Goal: Task Accomplishment & Management: Complete application form

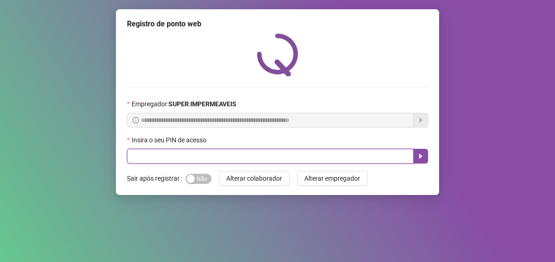
click at [228, 154] on input "text" at bounding box center [270, 156] width 287 height 15
click at [204, 160] on input "text" at bounding box center [270, 156] width 287 height 15
type input "*****"
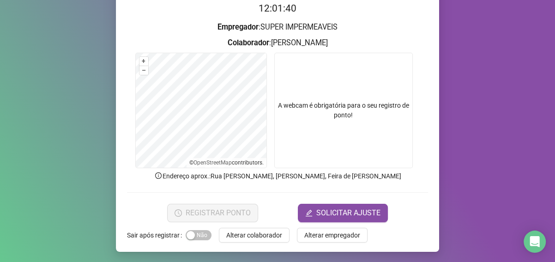
scroll to position [98, 0]
click at [340, 207] on span "SOLICITAR AJUSTE" at bounding box center [348, 212] width 64 height 11
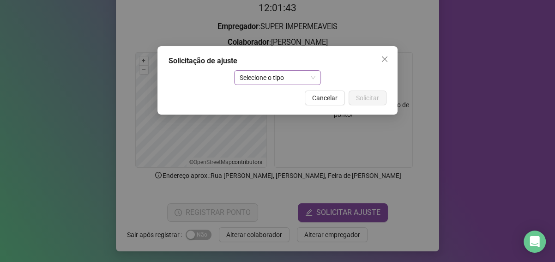
click at [301, 71] on div "Solicitação de ajuste Selecione o tipo Cancelar Solicitar" at bounding box center [277, 80] width 240 height 68
click at [299, 77] on span "Selecione o tipo" at bounding box center [277, 78] width 76 height 14
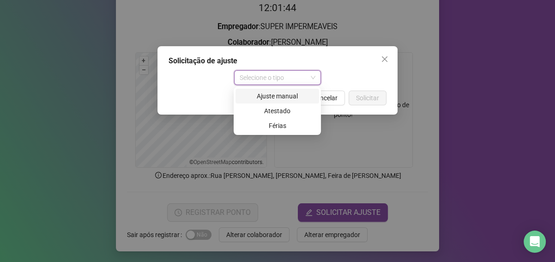
click at [287, 94] on div "Ajuste manual" at bounding box center [277, 96] width 72 height 10
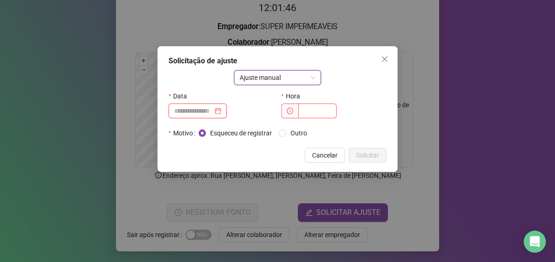
click at [205, 108] on input at bounding box center [193, 111] width 39 height 10
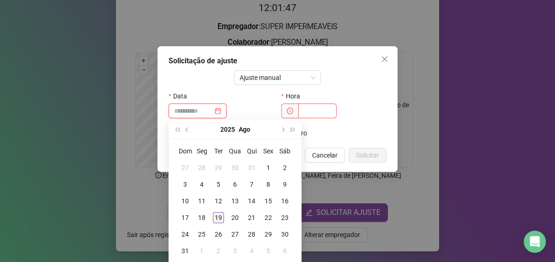
type input "**********"
click at [220, 215] on div "19" at bounding box center [218, 217] width 11 height 11
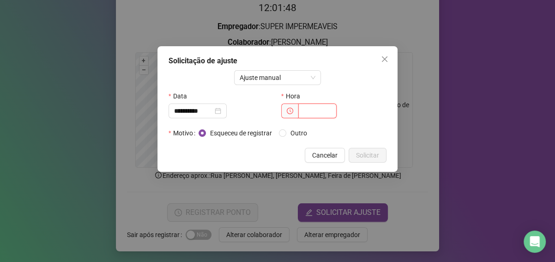
click at [321, 114] on input "text" at bounding box center [317, 110] width 38 height 15
type input "*****"
click at [360, 151] on span "Solicitar" at bounding box center [367, 155] width 23 height 10
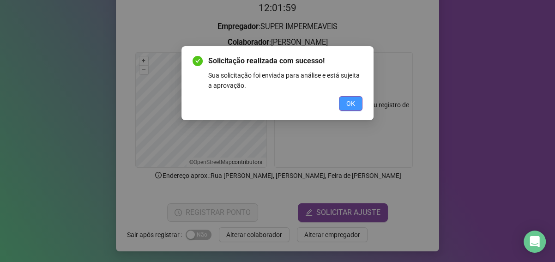
click at [356, 99] on button "OK" at bounding box center [351, 103] width 24 height 15
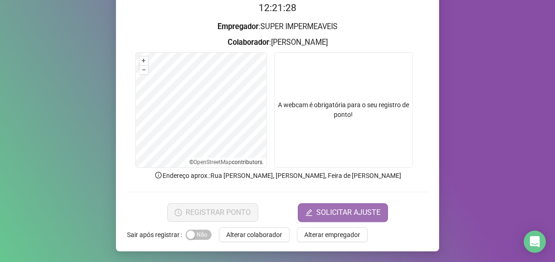
click at [363, 205] on button "SOLICITAR AJUSTE" at bounding box center [343, 212] width 90 height 18
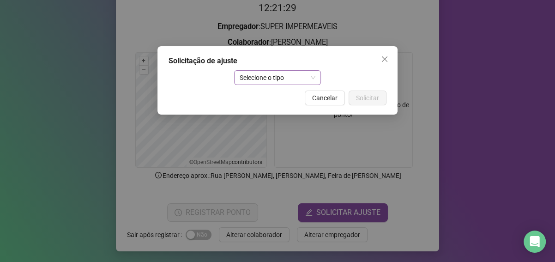
click at [280, 77] on span "Selecione o tipo" at bounding box center [277, 78] width 76 height 14
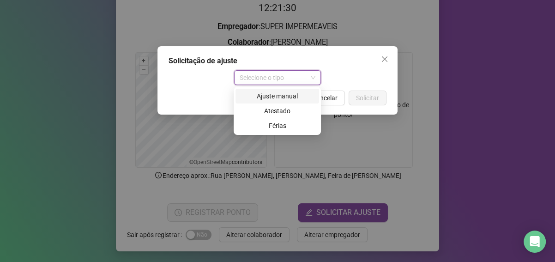
click at [275, 95] on div "Ajuste manual" at bounding box center [277, 96] width 72 height 10
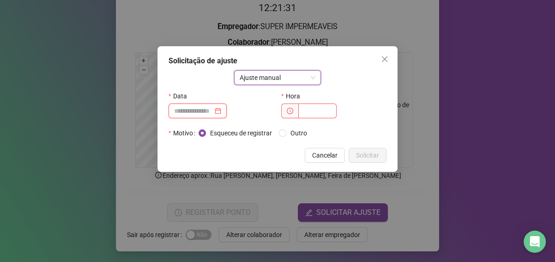
click at [207, 112] on input at bounding box center [193, 111] width 39 height 10
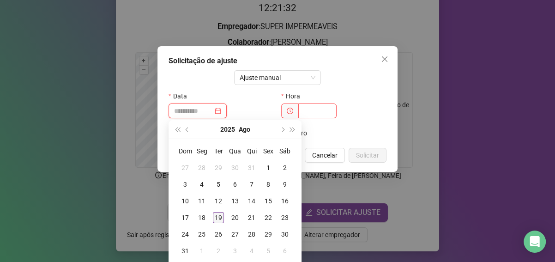
type input "**********"
click at [215, 219] on div "19" at bounding box center [218, 217] width 11 height 11
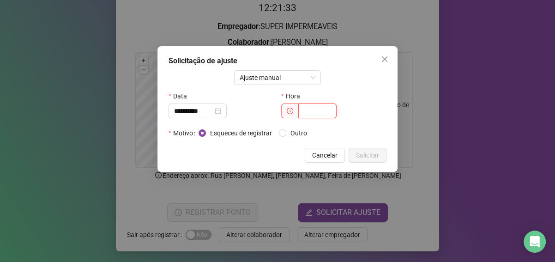
click at [321, 108] on input "text" at bounding box center [317, 110] width 38 height 15
type input "*****"
click at [364, 152] on span "Solicitar" at bounding box center [367, 155] width 23 height 10
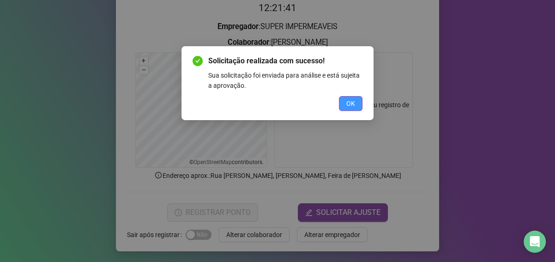
click at [353, 100] on span "OK" at bounding box center [350, 103] width 9 height 10
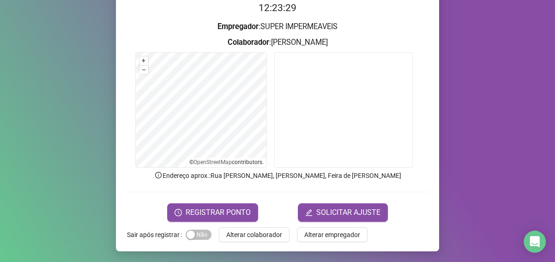
drag, startPoint x: 175, startPoint y: 0, endPoint x: 128, endPoint y: 170, distance: 176.1
click at [128, 170] on form "12:23:29 Empregador : SUPER IMPERMEAVEIS Colaborador : LARRISSA MOREIRA DE SOUZ…" at bounding box center [277, 110] width 301 height 221
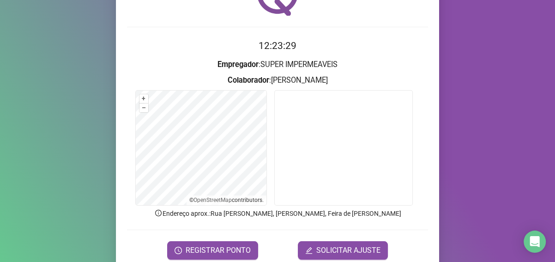
scroll to position [6, 0]
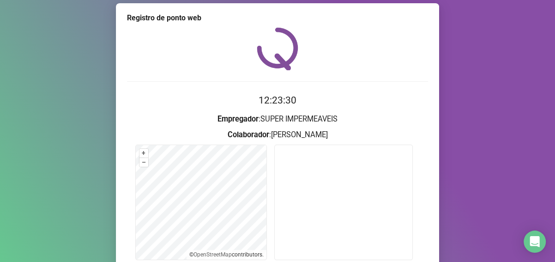
click at [343, 176] on video at bounding box center [343, 201] width 138 height 115
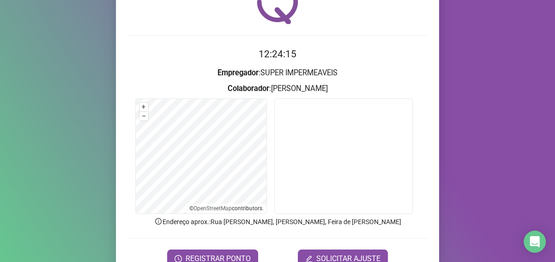
scroll to position [98, 0]
